Goal: Check status

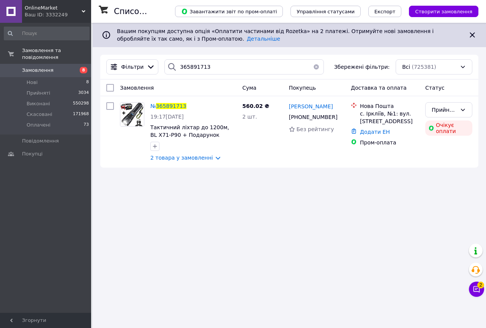
click at [80, 13] on div "Ваш ID: 3332249" at bounding box center [58, 14] width 66 height 7
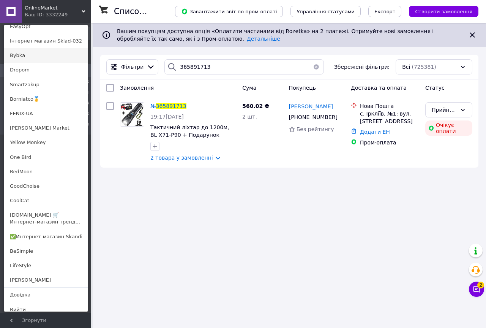
scroll to position [461, 0]
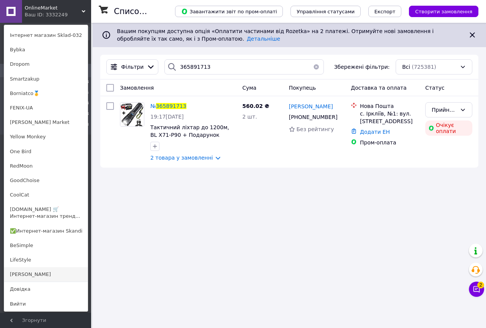
click at [19, 275] on link "[PERSON_NAME]" at bounding box center [46, 274] width 84 height 14
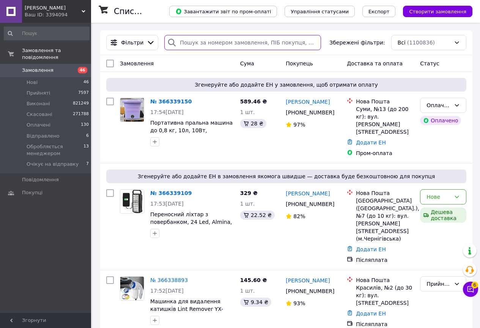
drag, startPoint x: 194, startPoint y: 44, endPoint x: 183, endPoint y: 41, distance: 11.3
paste input "365969283"
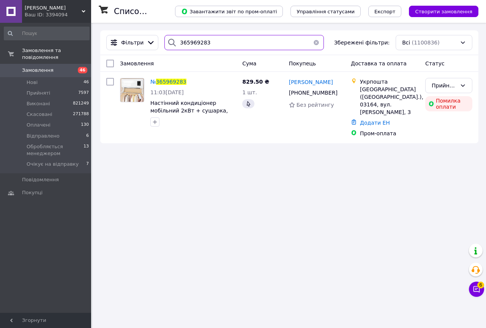
type input "365969283"
